Goal: Check status: Check status

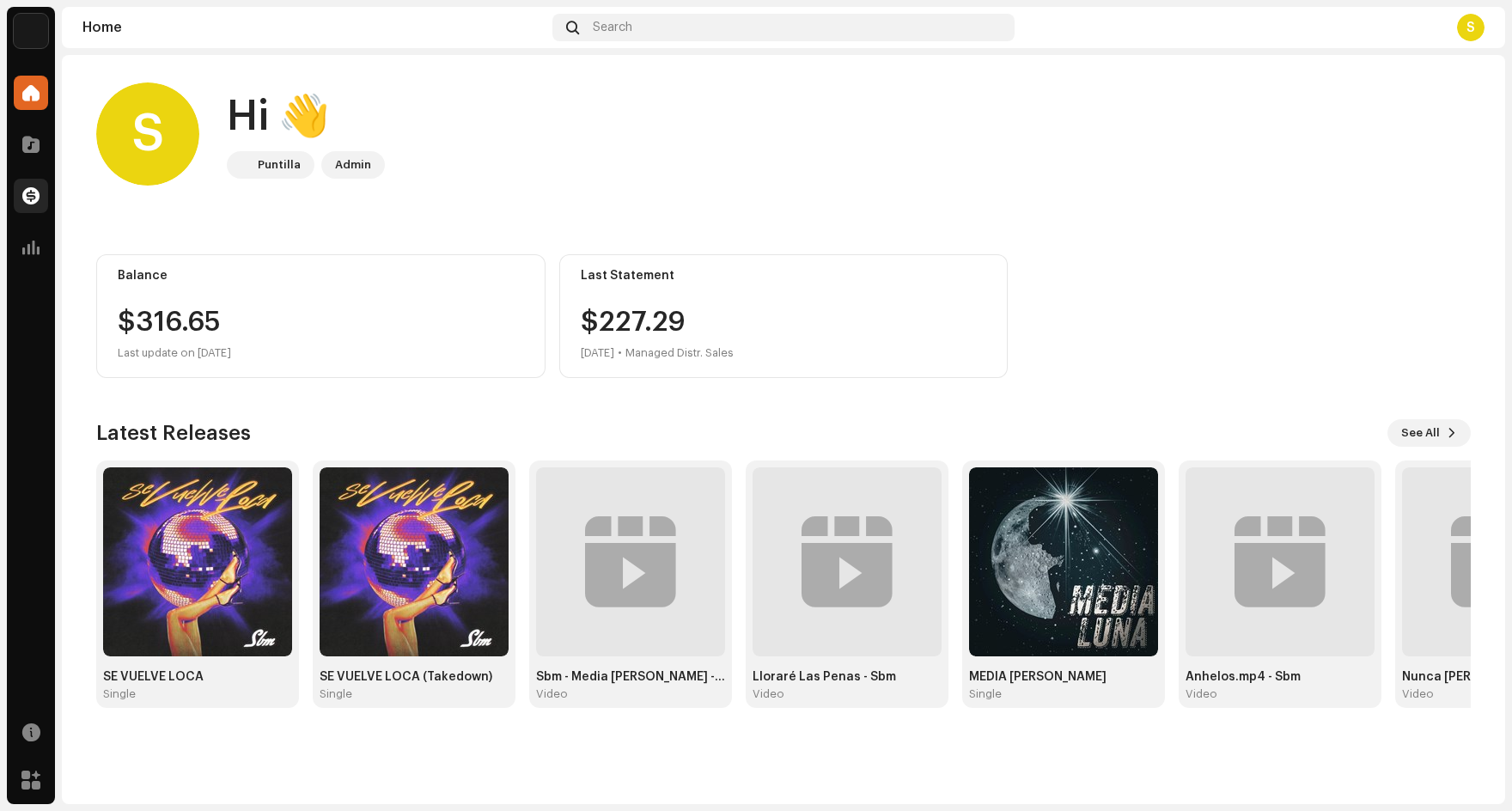
click at [23, 211] on div at bounding box center [31, 195] width 35 height 35
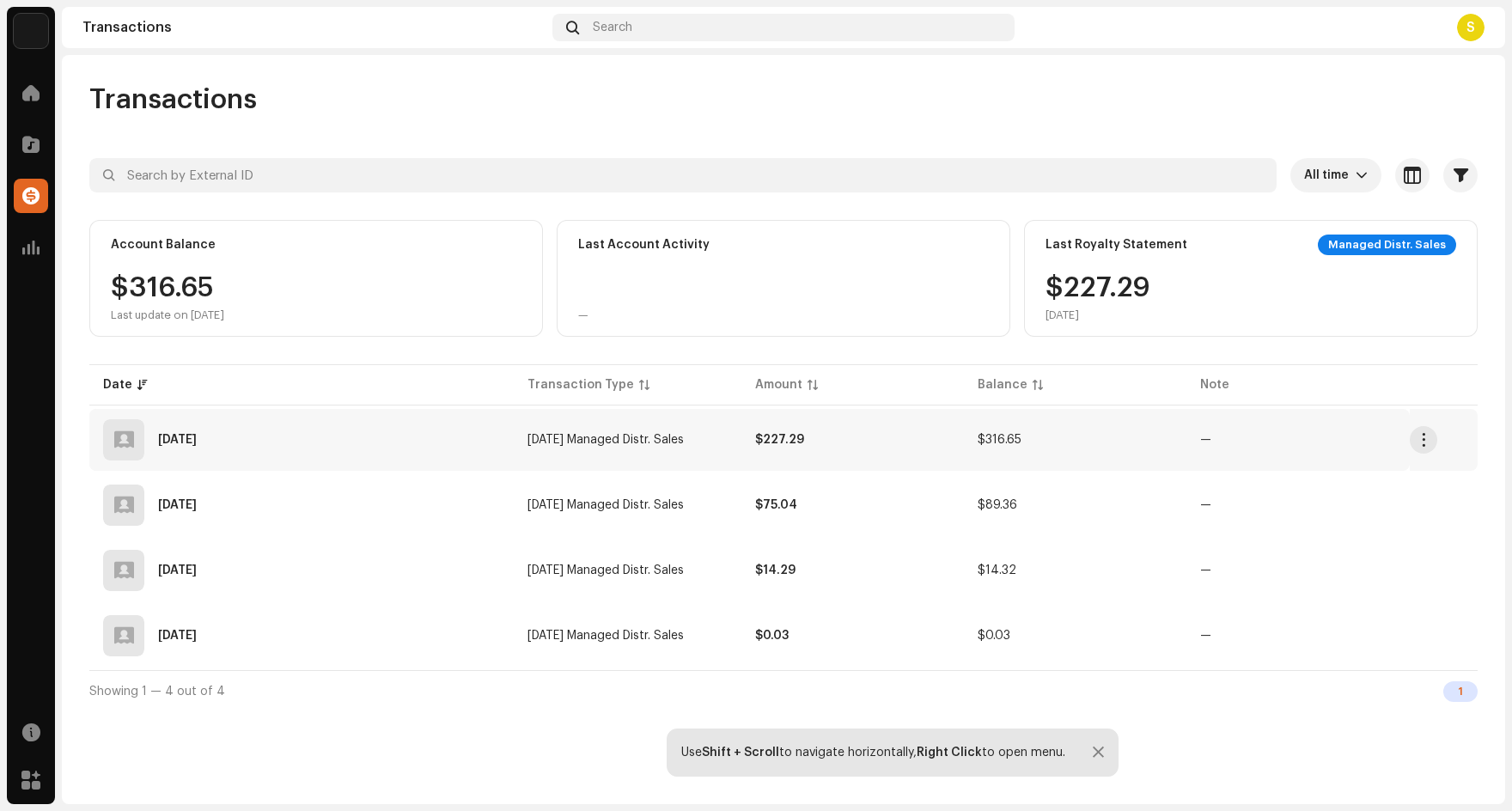
click at [331, 457] on div "[DATE]" at bounding box center [302, 440] width 397 height 41
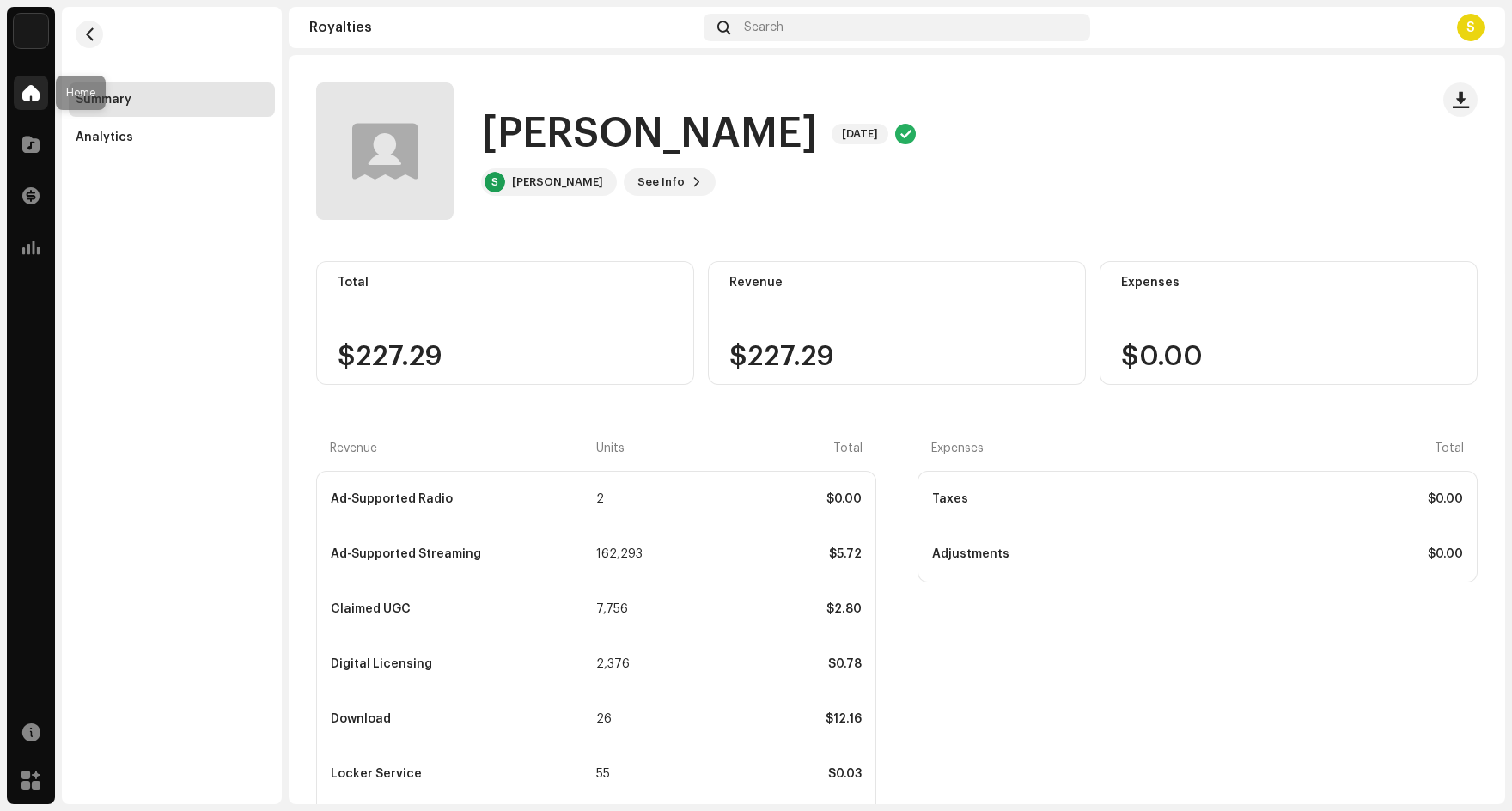
click at [43, 96] on div at bounding box center [31, 92] width 35 height 35
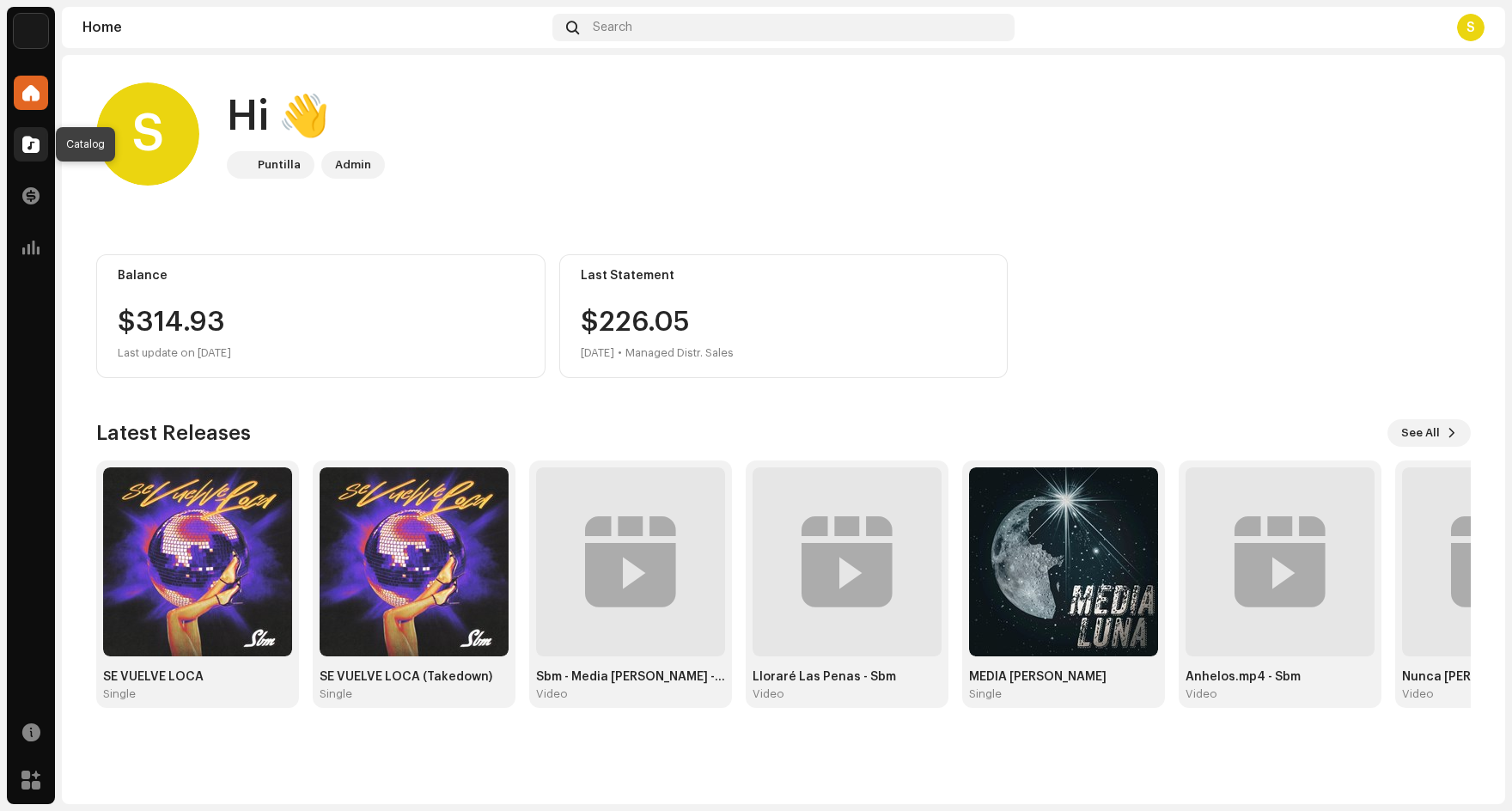
click at [34, 139] on span at bounding box center [31, 144] width 17 height 14
